Goal: Task Accomplishment & Management: Use online tool/utility

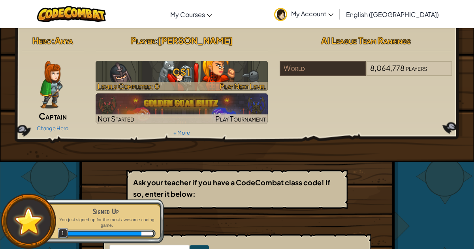
click at [237, 74] on h3 "CS1" at bounding box center [182, 72] width 173 height 18
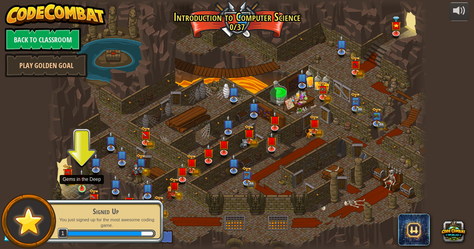
click at [81, 184] on img at bounding box center [81, 178] width 9 height 21
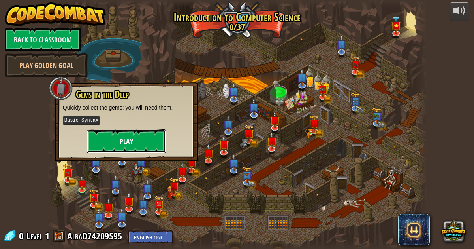
click at [128, 140] on button "Play" at bounding box center [126, 141] width 79 height 24
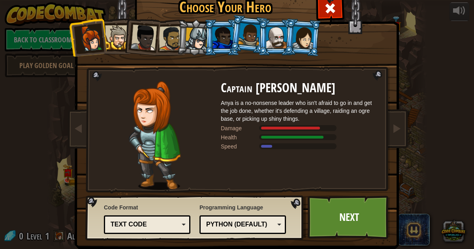
click at [311, 38] on div at bounding box center [303, 37] width 22 height 23
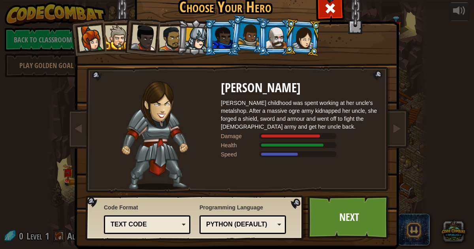
click at [239, 34] on li at bounding box center [248, 35] width 39 height 40
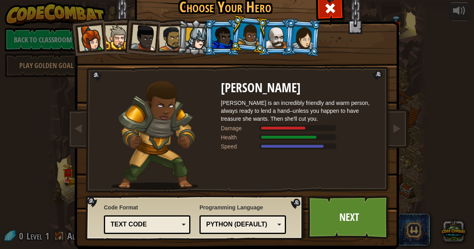
click at [198, 43] on div at bounding box center [196, 39] width 23 height 23
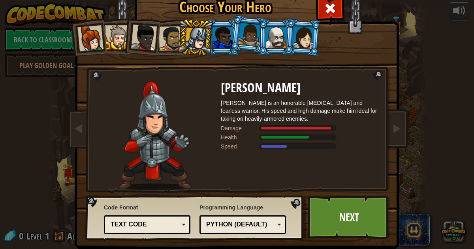
click at [298, 43] on div at bounding box center [303, 37] width 22 height 23
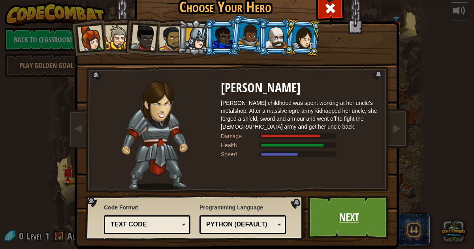
click at [355, 216] on link "Next" at bounding box center [349, 216] width 83 height 43
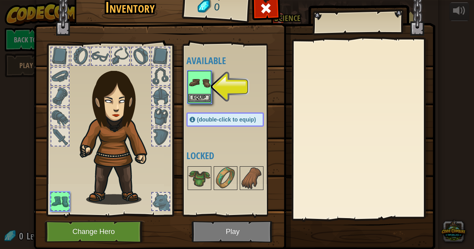
click at [188, 89] on div "Equip" at bounding box center [200, 87] width 24 height 32
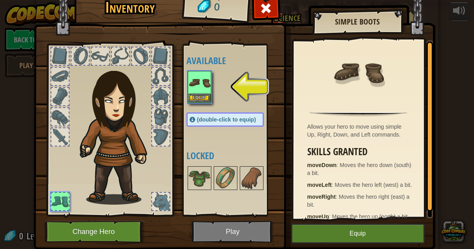
click at [200, 88] on img at bounding box center [199, 83] width 22 height 22
click at [200, 94] on button "Equip" at bounding box center [199, 98] width 22 height 8
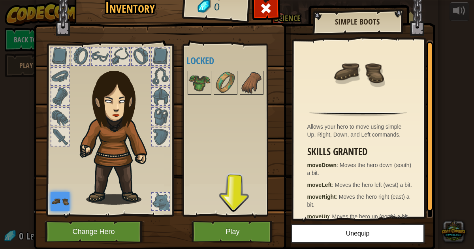
click at [54, 139] on div at bounding box center [59, 136] width 17 height 17
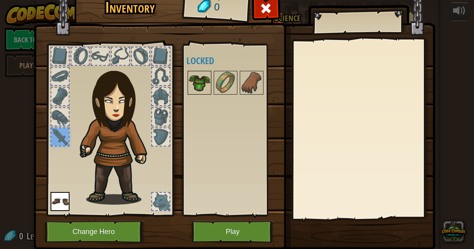
click at [198, 85] on img at bounding box center [199, 83] width 22 height 22
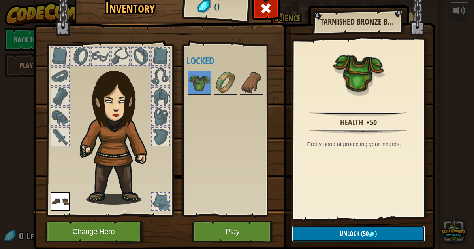
click at [356, 232] on span "Unlock" at bounding box center [350, 233] width 20 height 9
click at [58, 113] on div at bounding box center [59, 116] width 17 height 17
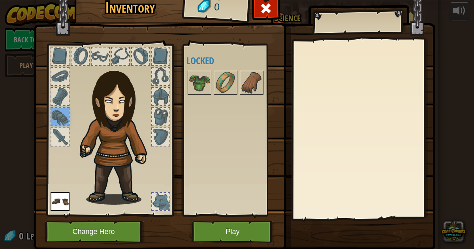
click at [58, 113] on div at bounding box center [59, 116] width 17 height 17
click at [251, 81] on img at bounding box center [252, 83] width 22 height 22
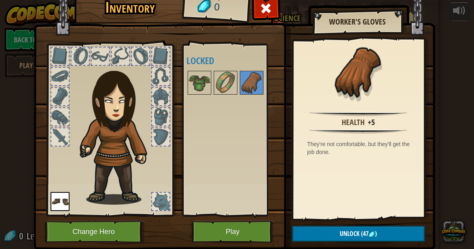
click at [63, 52] on div at bounding box center [59, 55] width 17 height 17
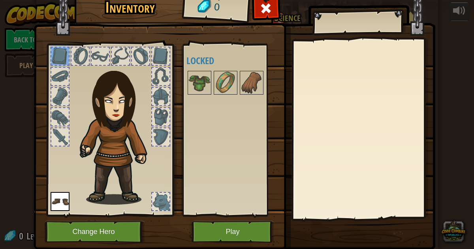
click at [74, 55] on div at bounding box center [80, 55] width 17 height 17
click at [102, 62] on div at bounding box center [100, 55] width 17 height 17
